Goal: Transaction & Acquisition: Purchase product/service

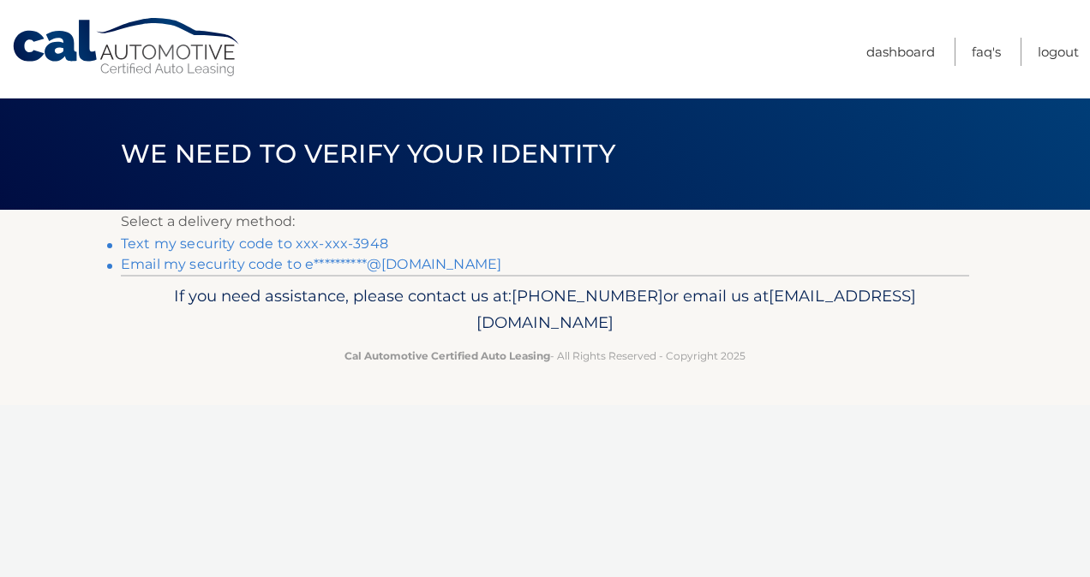
click at [366, 243] on link "Text my security code to xxx-xxx-3948" at bounding box center [254, 244] width 267 height 16
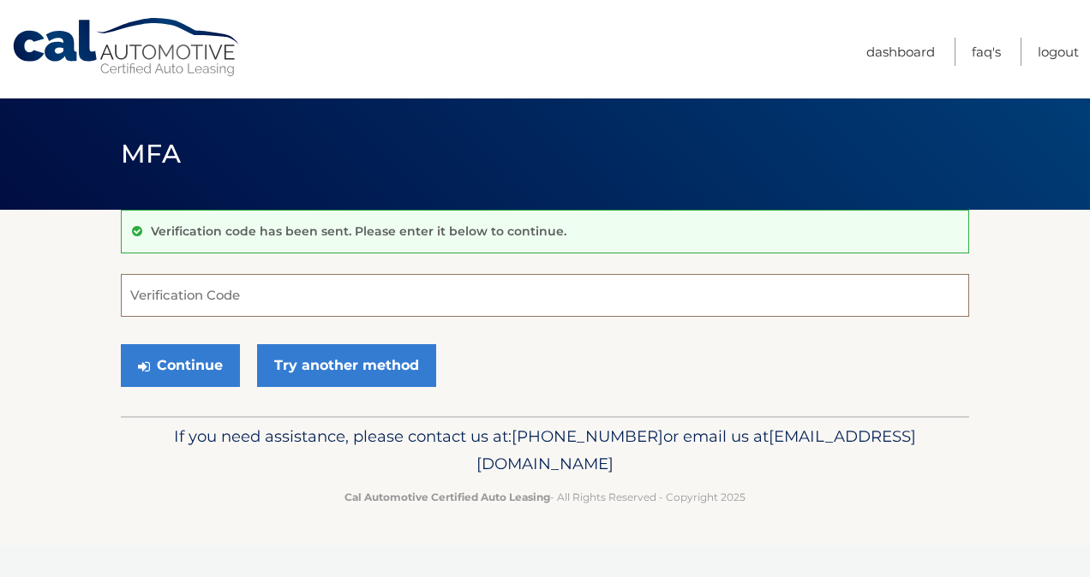
click at [394, 294] on input "Verification Code" at bounding box center [545, 295] width 848 height 43
type input "493183"
click at [121, 344] on button "Continue" at bounding box center [180, 365] width 119 height 43
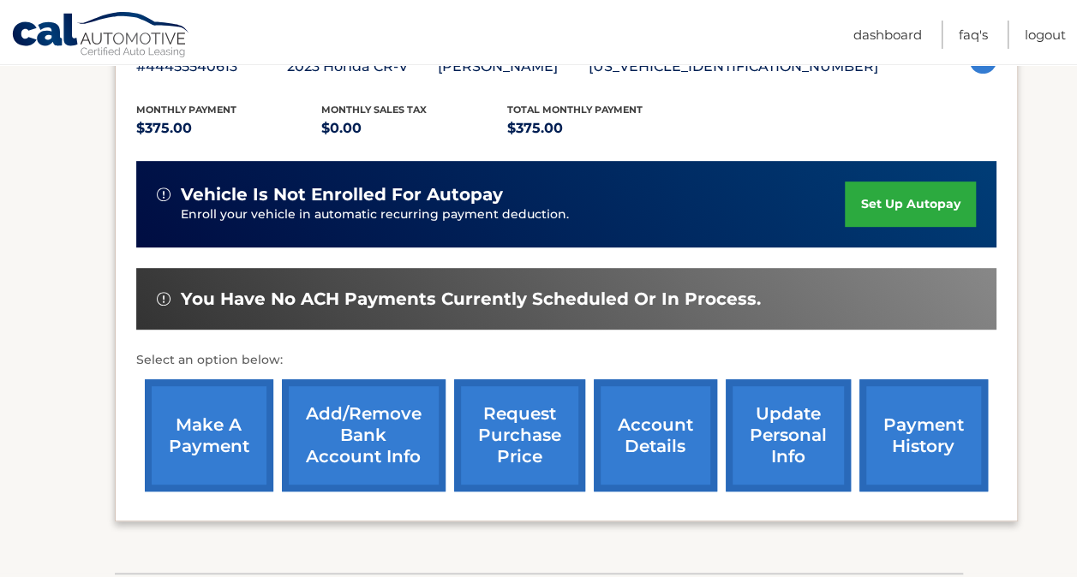
scroll to position [338, 0]
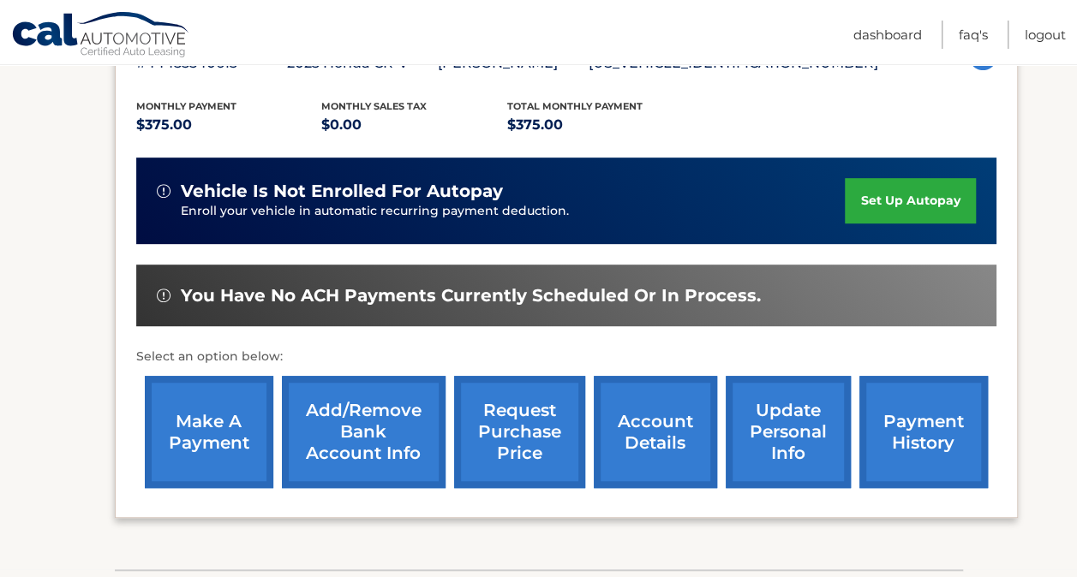
click at [942, 450] on link "payment history" at bounding box center [923, 432] width 129 height 112
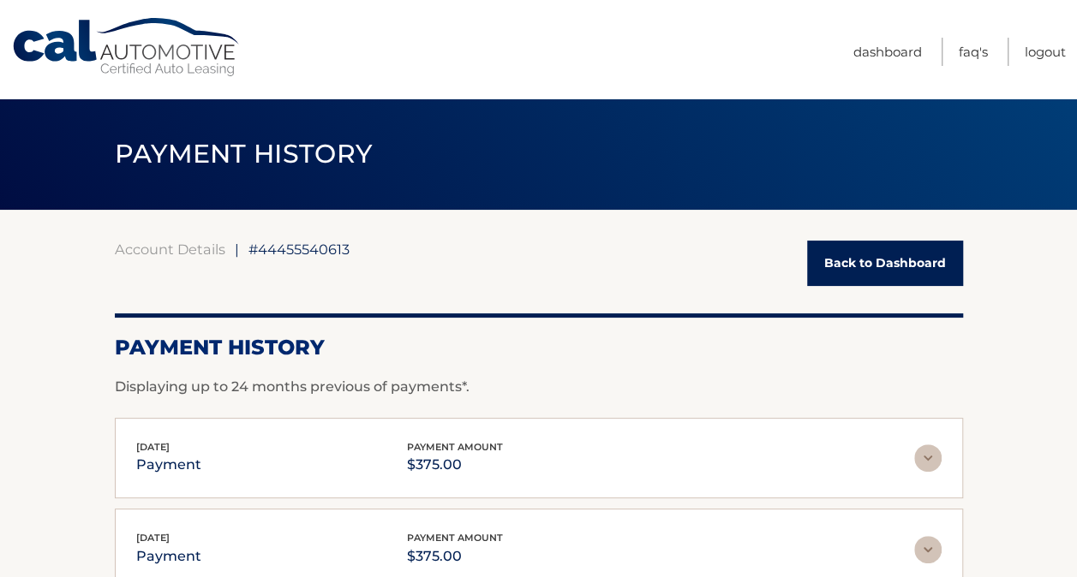
click at [870, 247] on link "Back to Dashboard" at bounding box center [885, 263] width 156 height 45
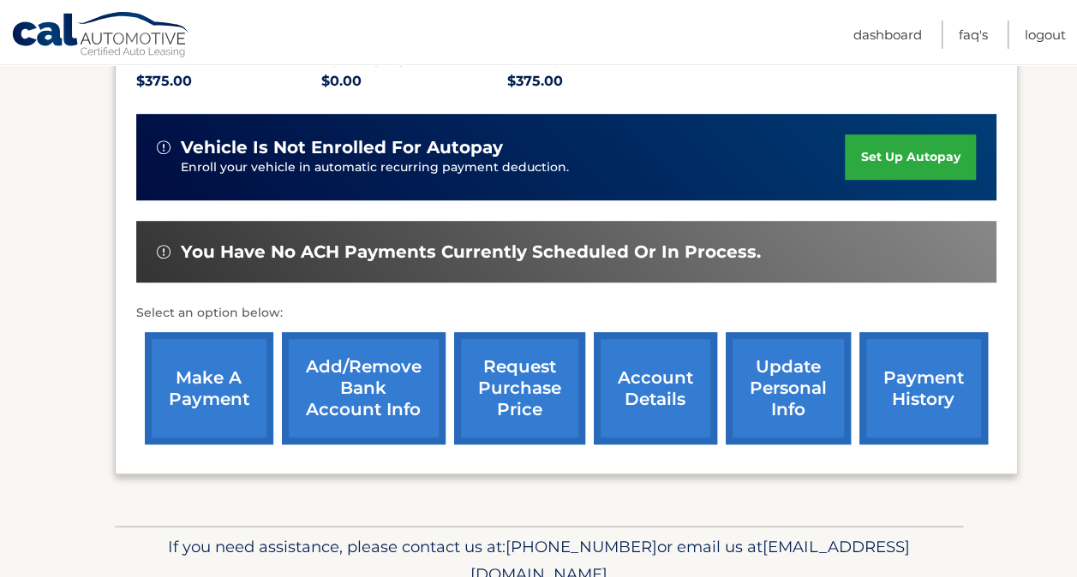
scroll to position [381, 0]
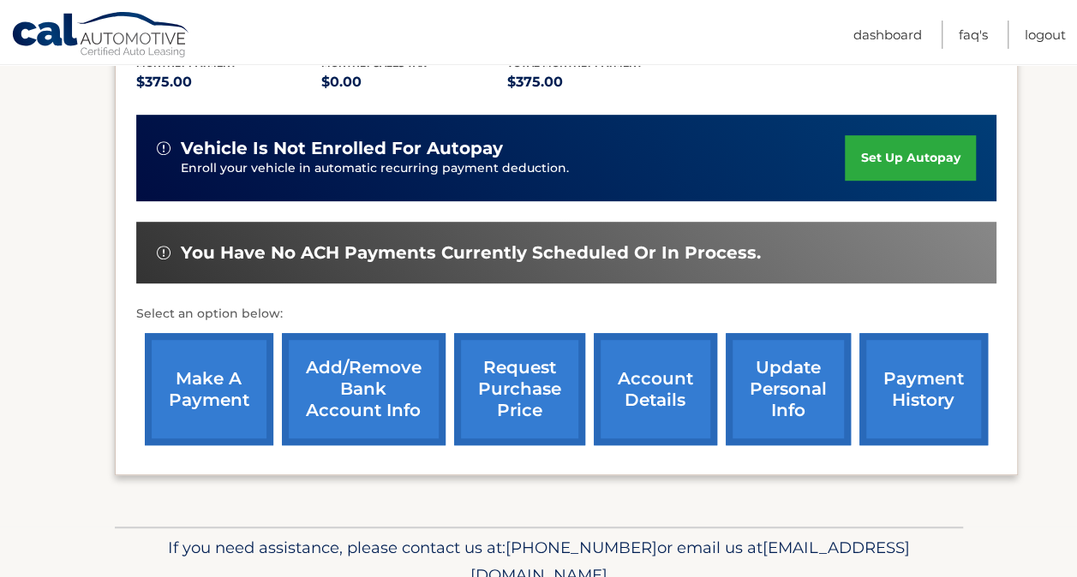
click at [216, 368] on link "make a payment" at bounding box center [209, 389] width 129 height 112
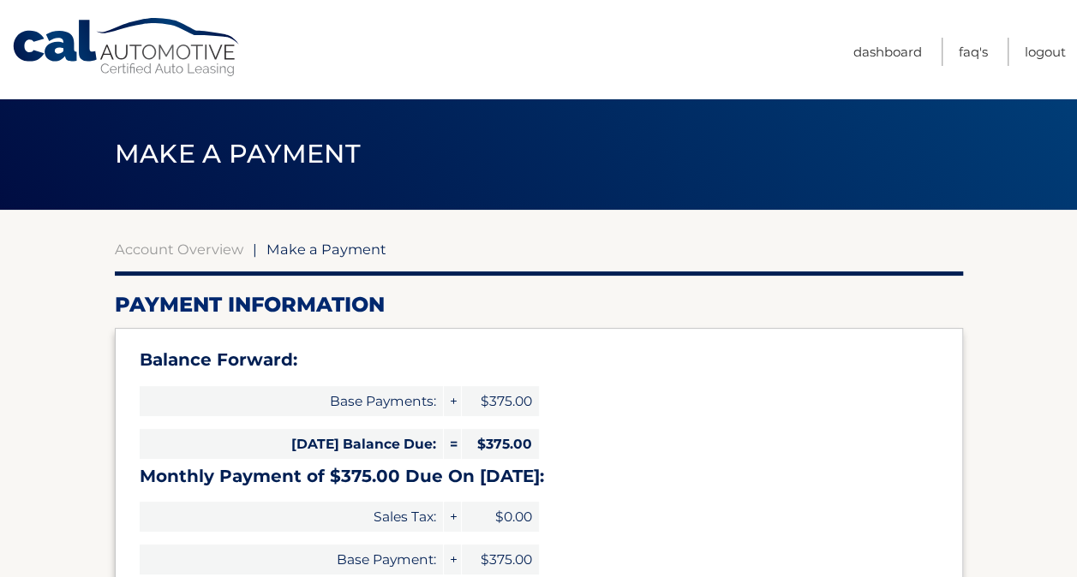
select select "MDlhMzhhNzQtMDQ4Ny00YzRhLTgwOTMtNmU1NDNiNjdkMGZj"
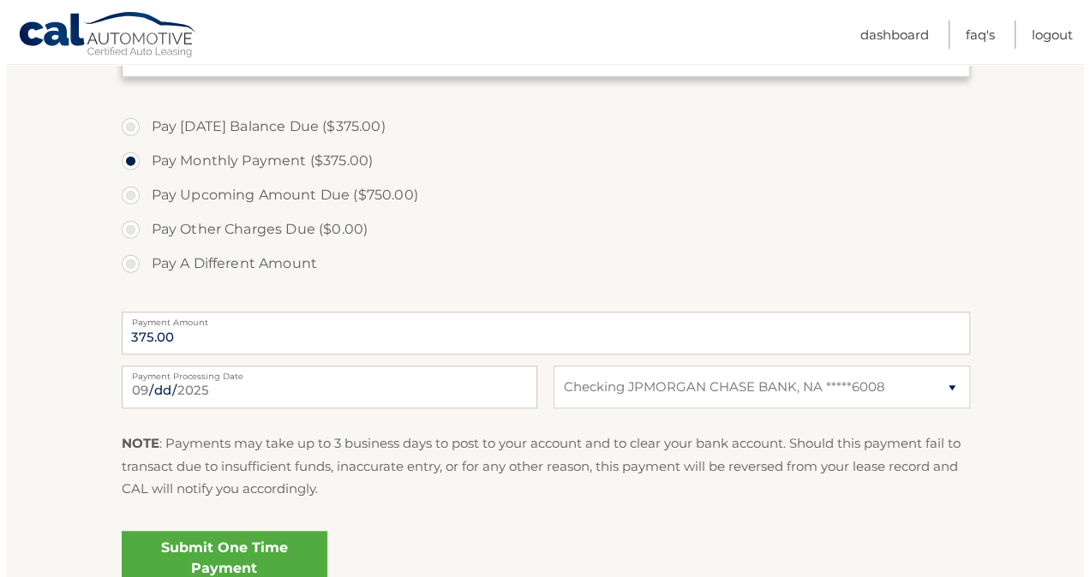
scroll to position [560, 0]
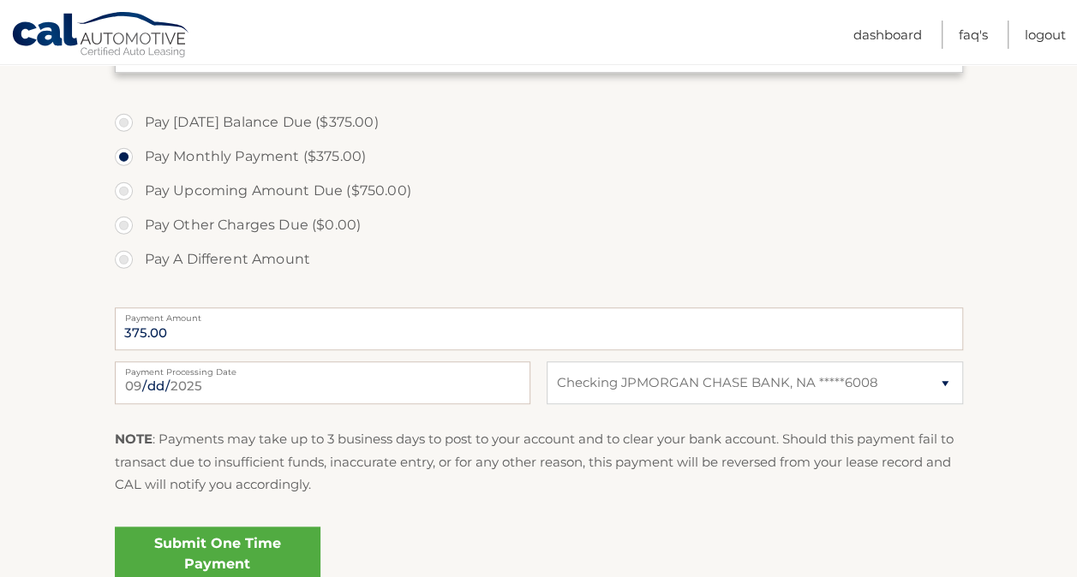
click at [262, 541] on link "Submit One Time Payment" at bounding box center [218, 554] width 206 height 55
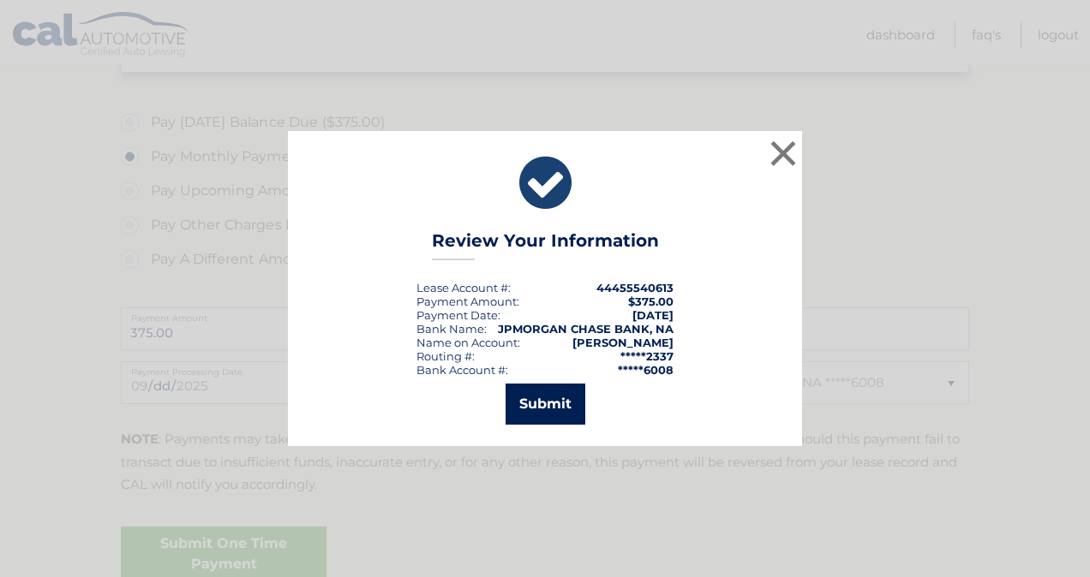
click at [542, 418] on button "Submit" at bounding box center [545, 404] width 80 height 41
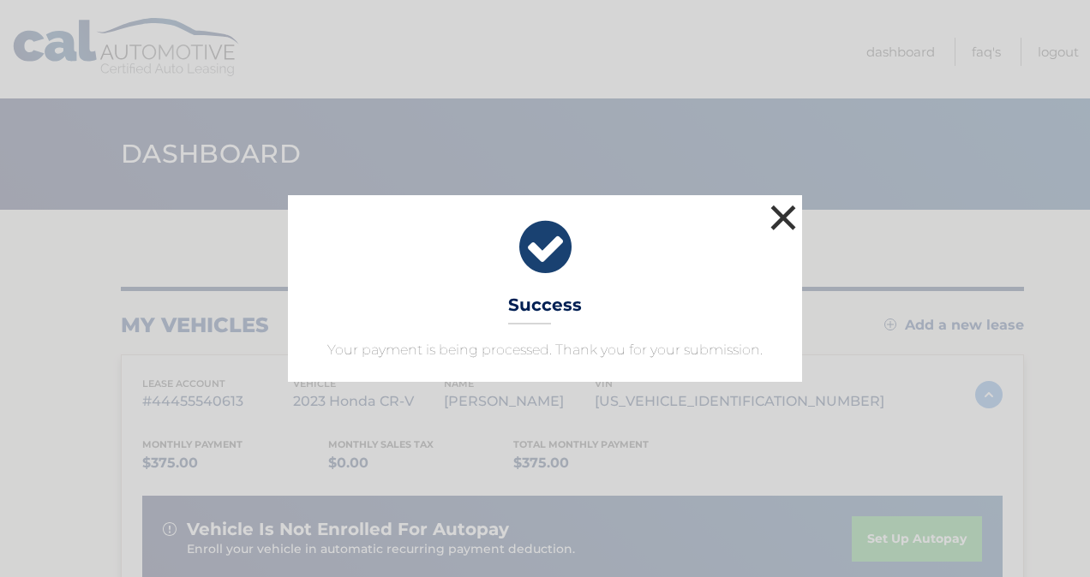
click at [776, 222] on button "×" at bounding box center [783, 217] width 34 height 34
